Goal: Task Accomplishment & Management: Use online tool/utility

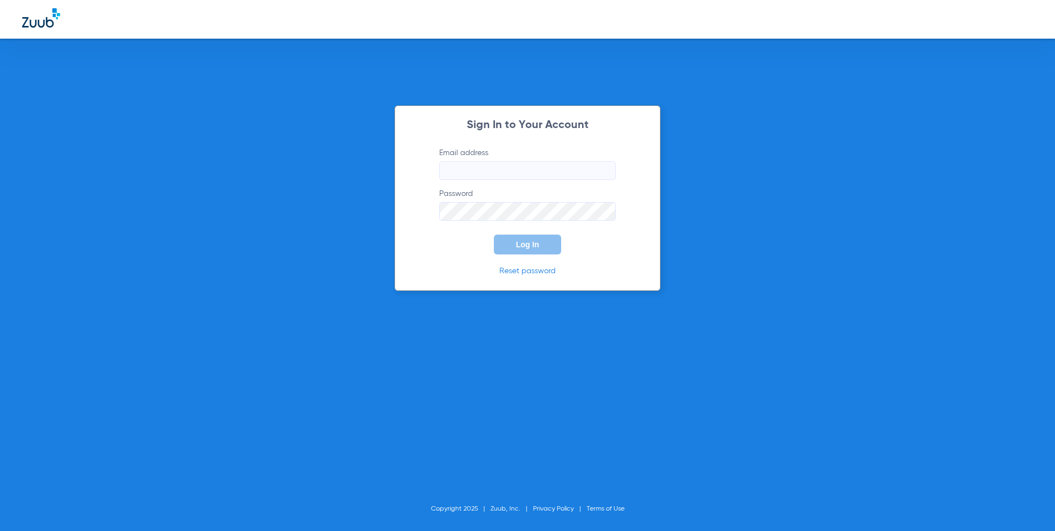
type input "[EMAIL_ADDRESS][DOMAIN_NAME]"
click at [527, 242] on span "Log In" at bounding box center [527, 244] width 23 height 9
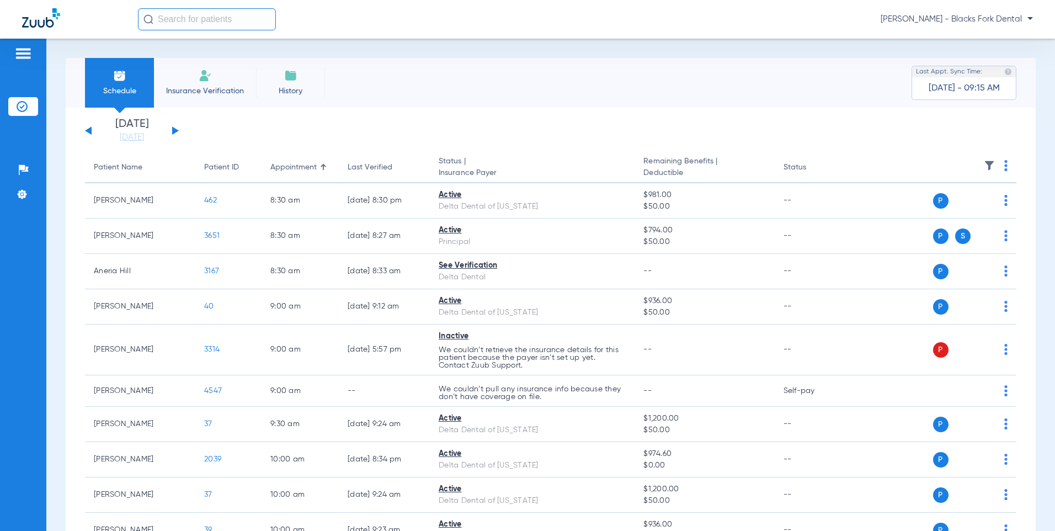
click at [175, 130] on button at bounding box center [175, 130] width 7 height 8
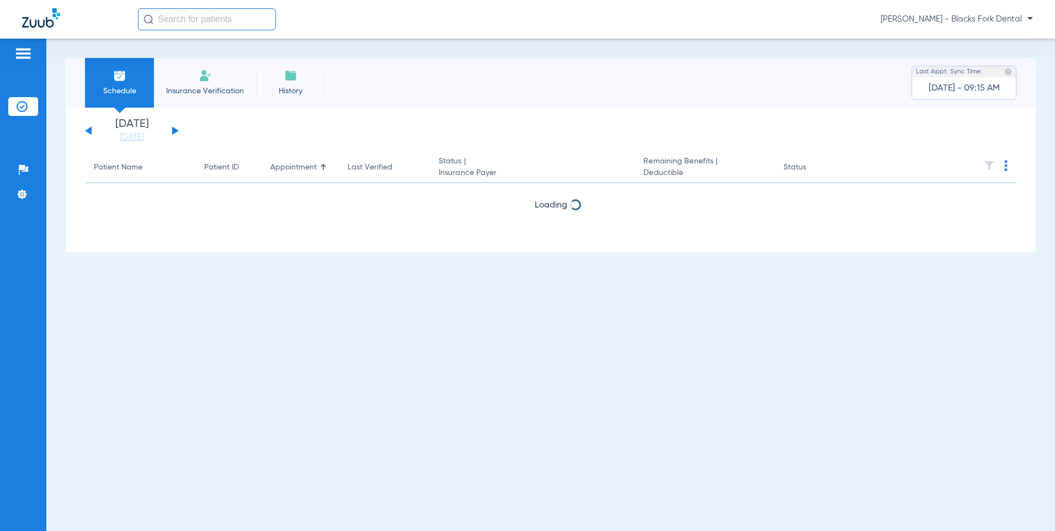
click at [175, 130] on button at bounding box center [175, 130] width 7 height 8
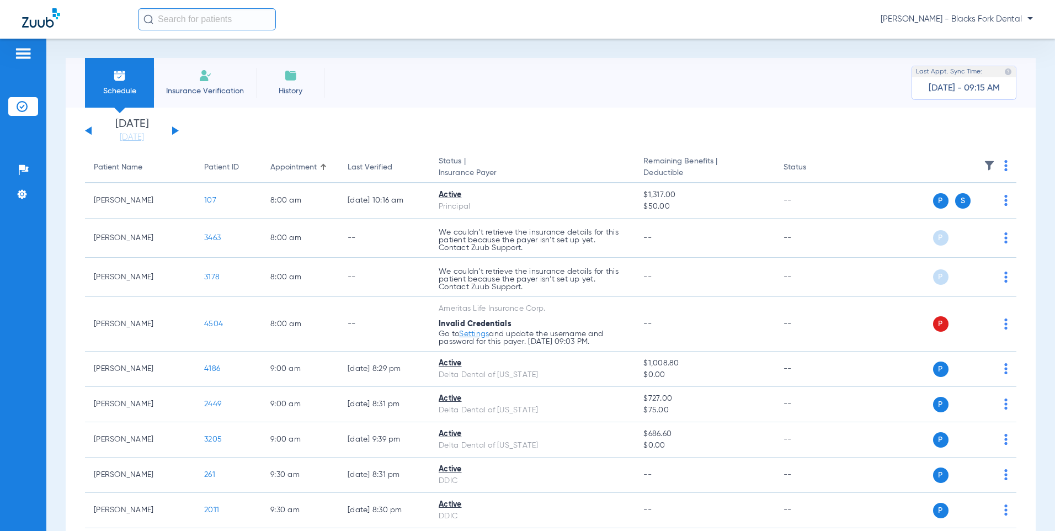
click at [1004, 168] on img at bounding box center [1005, 165] width 3 height 11
click at [972, 208] on span "Verify All" at bounding box center [955, 209] width 69 height 8
